Goal: Task Accomplishment & Management: Use online tool/utility

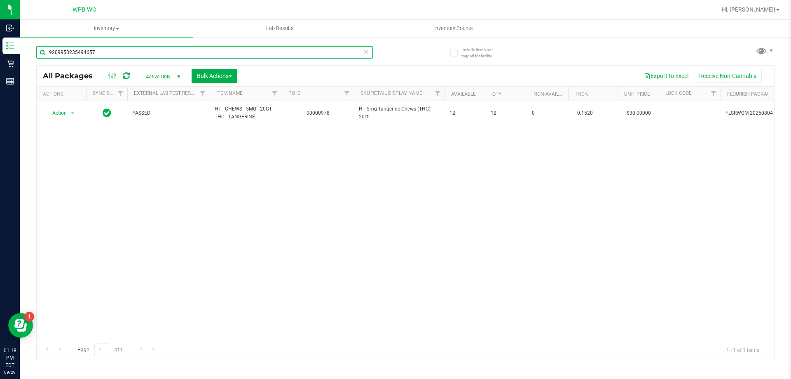
click at [157, 47] on input "9209953235494657" at bounding box center [204, 52] width 337 height 12
type input "2161903946040665"
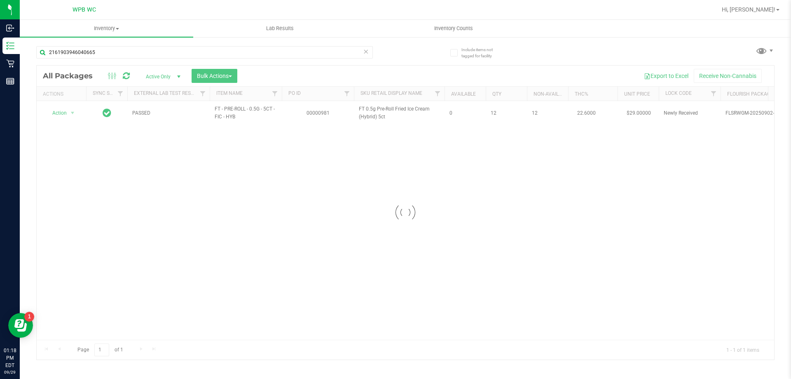
click at [68, 114] on div at bounding box center [406, 213] width 738 height 294
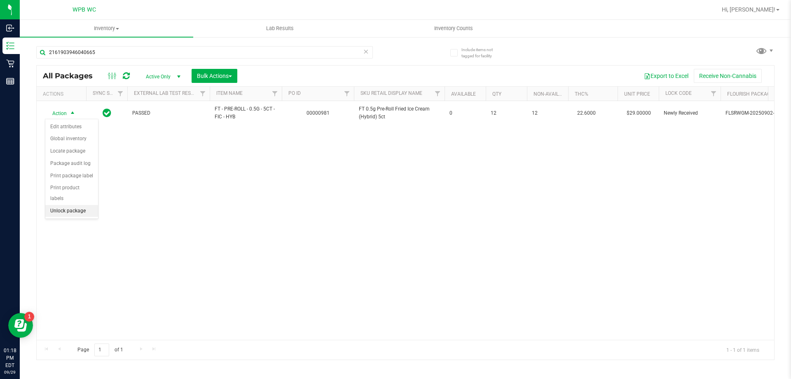
click at [77, 205] on li "Unlock package" at bounding box center [71, 211] width 53 height 12
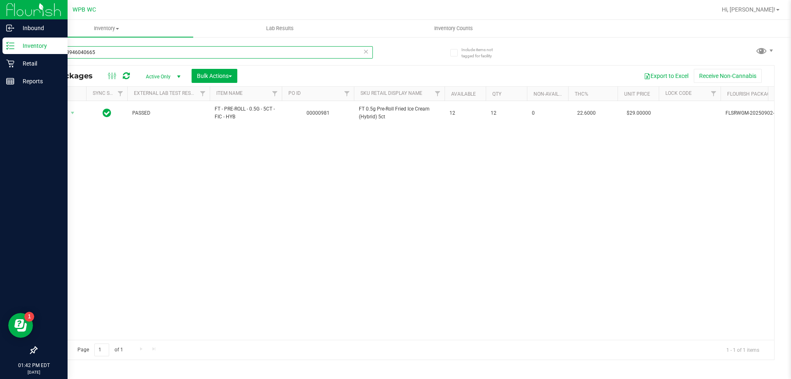
drag, startPoint x: 112, startPoint y: 48, endPoint x: 0, endPoint y: 159, distance: 158.0
click at [0, 159] on div "Inbound Inventory Retail Reports 01:42 PM EDT [DATE] 09/29 WPB WC Hi, [PERSON_N…" at bounding box center [395, 189] width 791 height 379
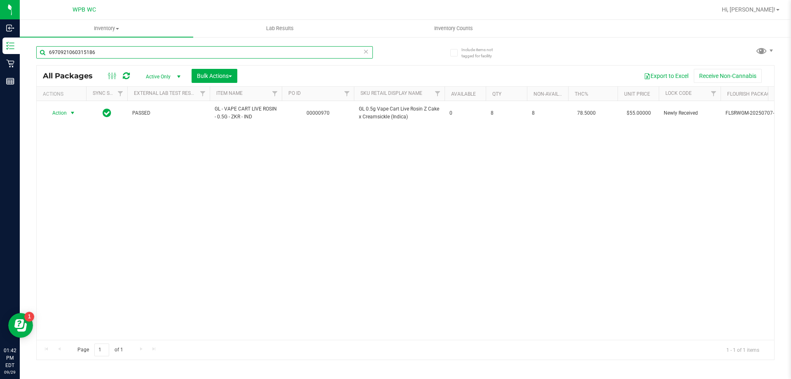
type input "6970921060315186"
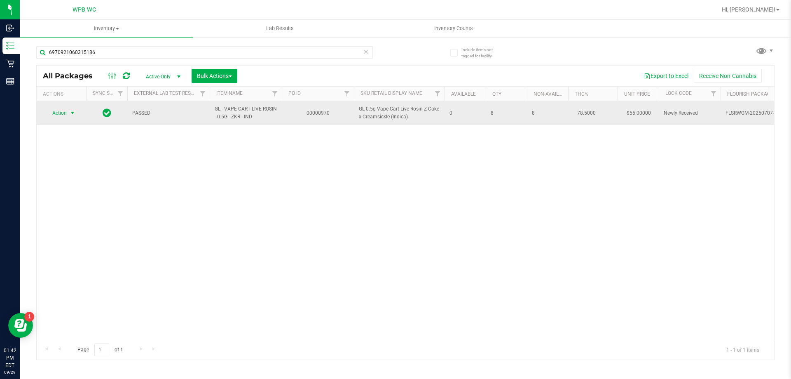
drag, startPoint x: 59, startPoint y: 115, endPoint x: 67, endPoint y: 117, distance: 8.9
click at [61, 115] on span "Action" at bounding box center [56, 113] width 22 height 12
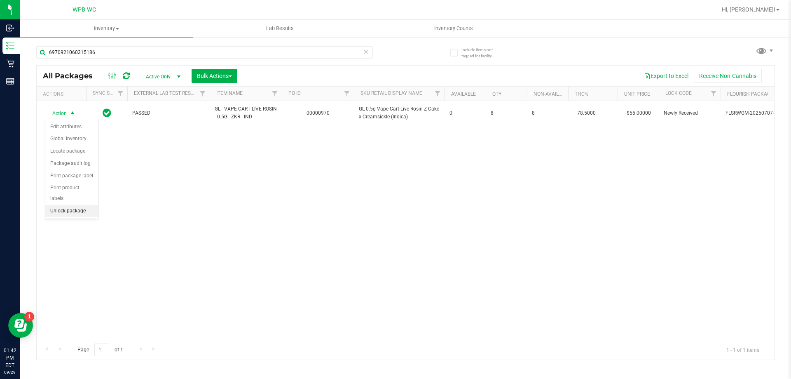
click at [58, 205] on li "Unlock package" at bounding box center [71, 211] width 53 height 12
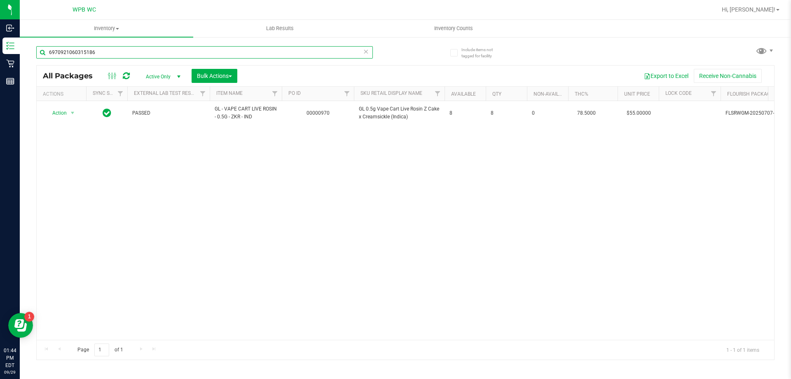
drag, startPoint x: 112, startPoint y: 51, endPoint x: 0, endPoint y: 395, distance: 361.6
click at [0, 378] on html "Inbound Inventory Retail Reports 01:44 PM EDT [DATE] 09/29 WPB WC Hi, [PERSON_N…" at bounding box center [395, 189] width 791 height 379
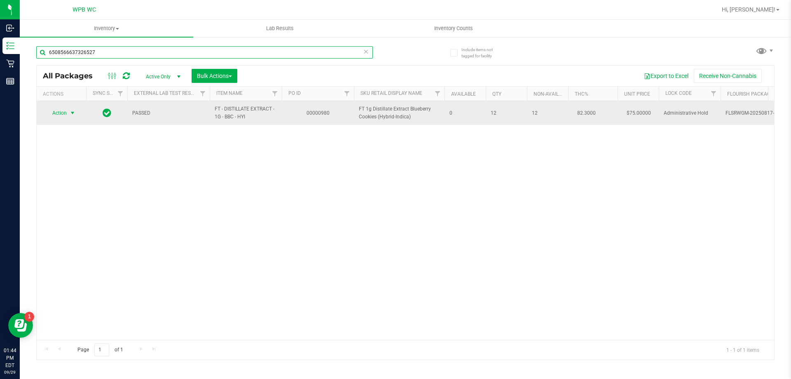
type input "6508566637326527"
click at [71, 115] on span "select" at bounding box center [72, 113] width 7 height 7
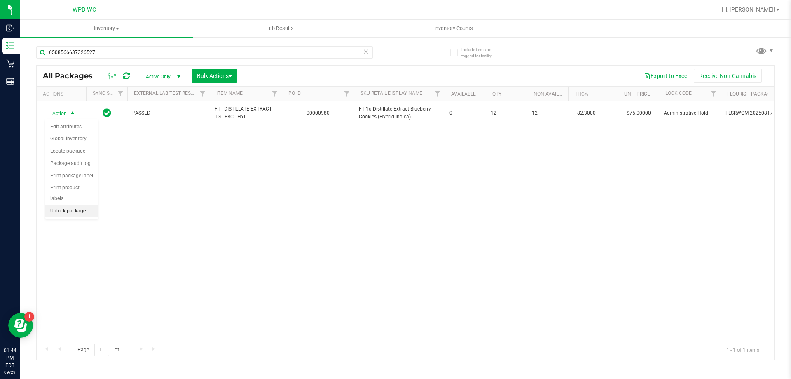
click at [62, 205] on li "Unlock package" at bounding box center [71, 211] width 53 height 12
